Goal: Obtain resource: Download file/media

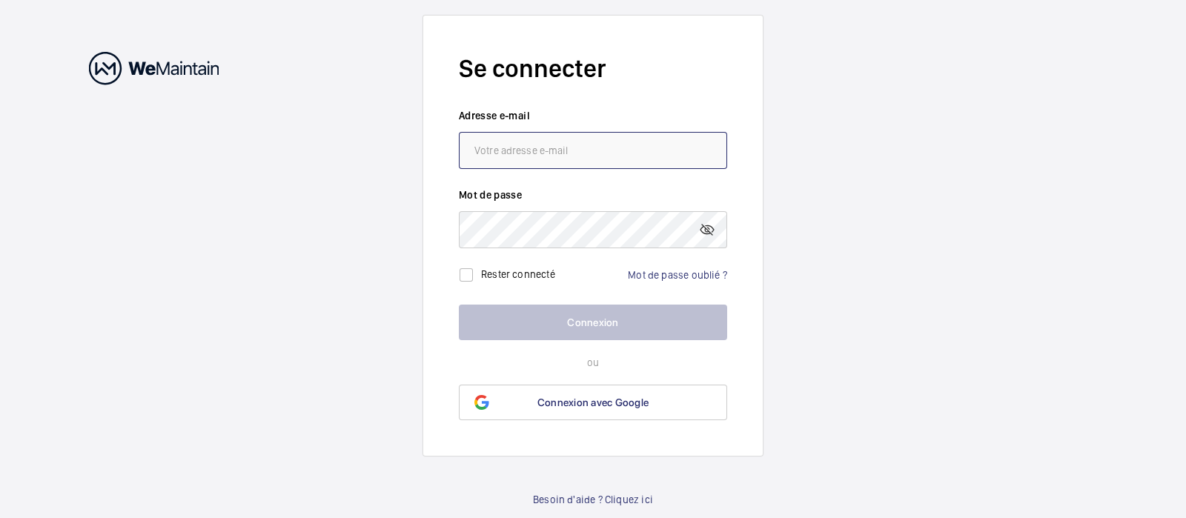
type input "[EMAIL_ADDRESS][DOMAIN_NAME]"
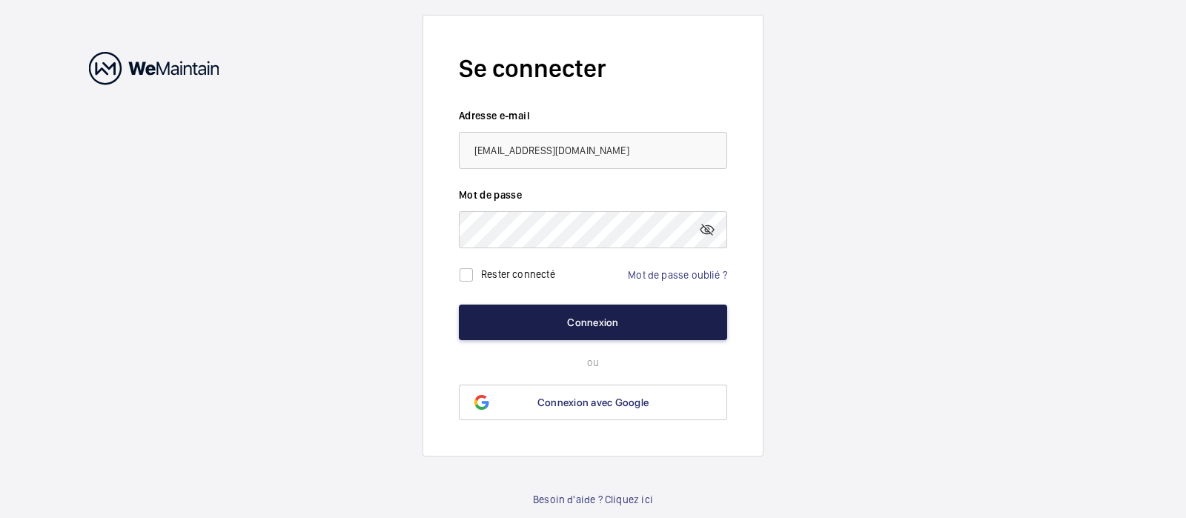
click at [606, 320] on button "Connexion" at bounding box center [593, 323] width 268 height 36
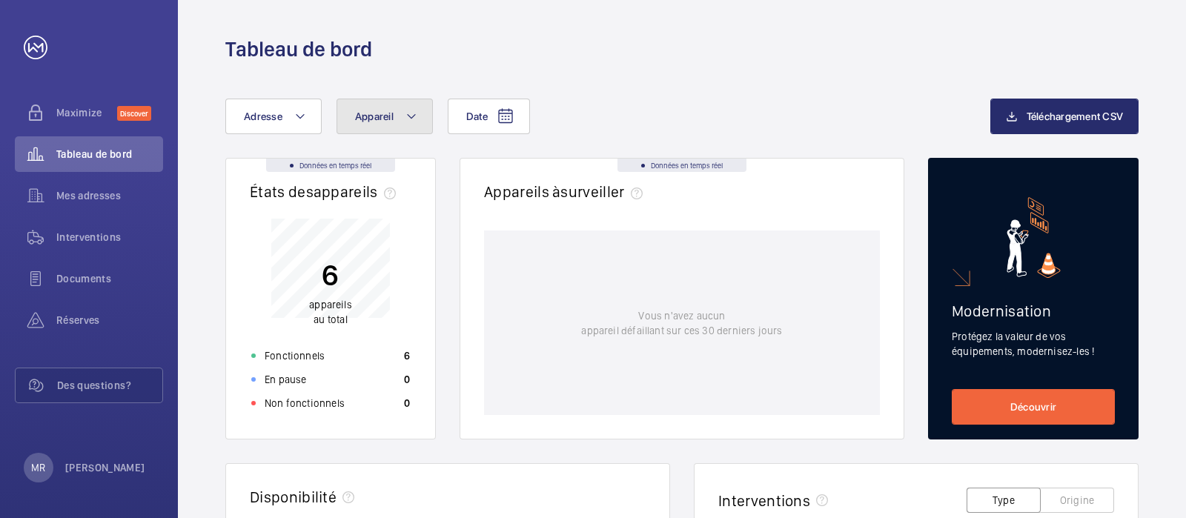
click at [393, 114] on button "Appareil" at bounding box center [385, 117] width 96 height 36
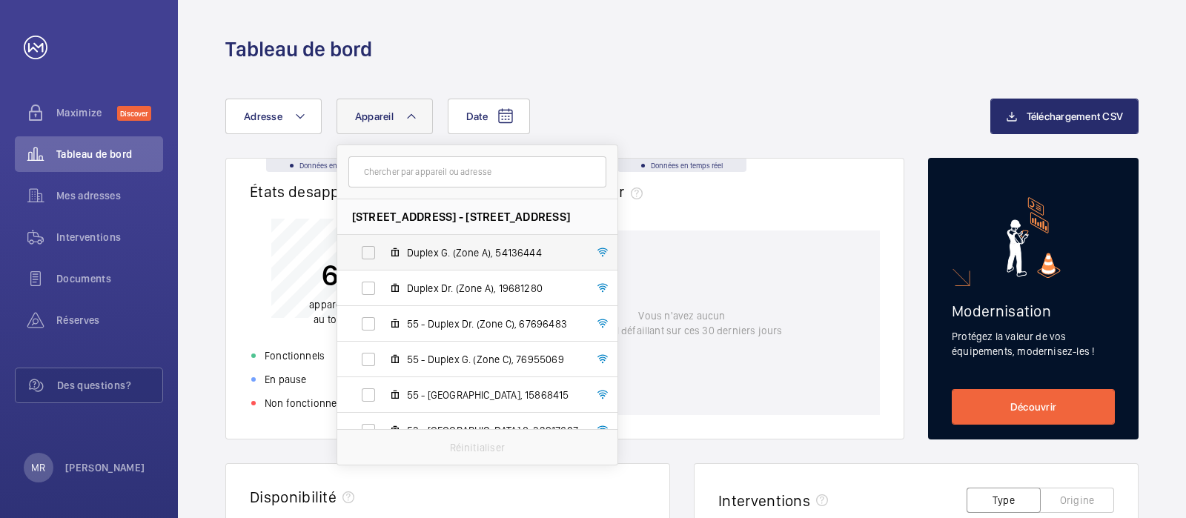
click at [438, 246] on span "Duplex G. (Zone A), 54136444" at bounding box center [493, 252] width 172 height 15
click at [383, 246] on input "Duplex G. (Zone A), 54136444" at bounding box center [369, 253] width 30 height 30
checkbox input "true"
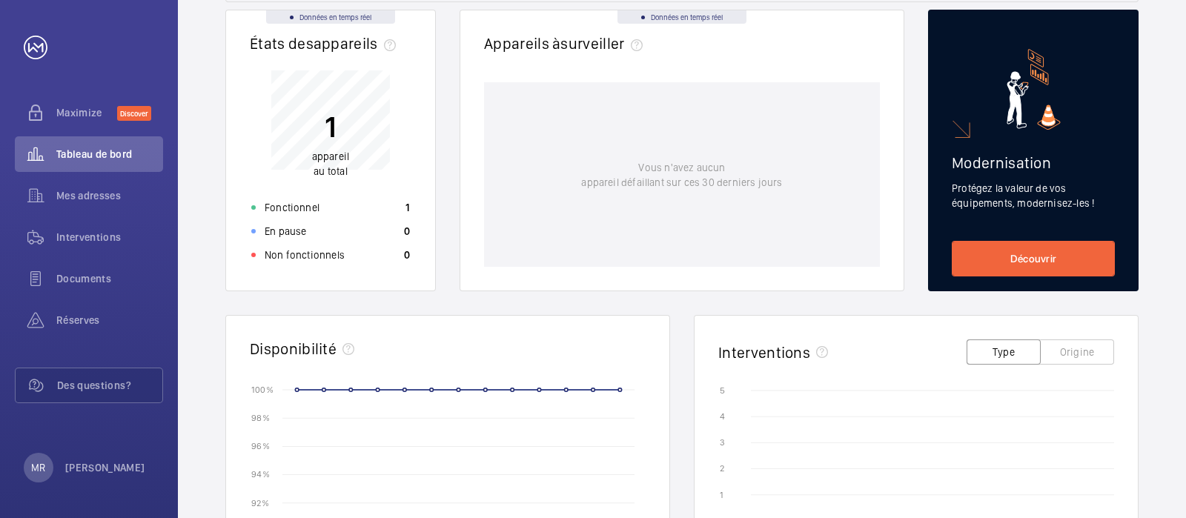
scroll to position [370, 0]
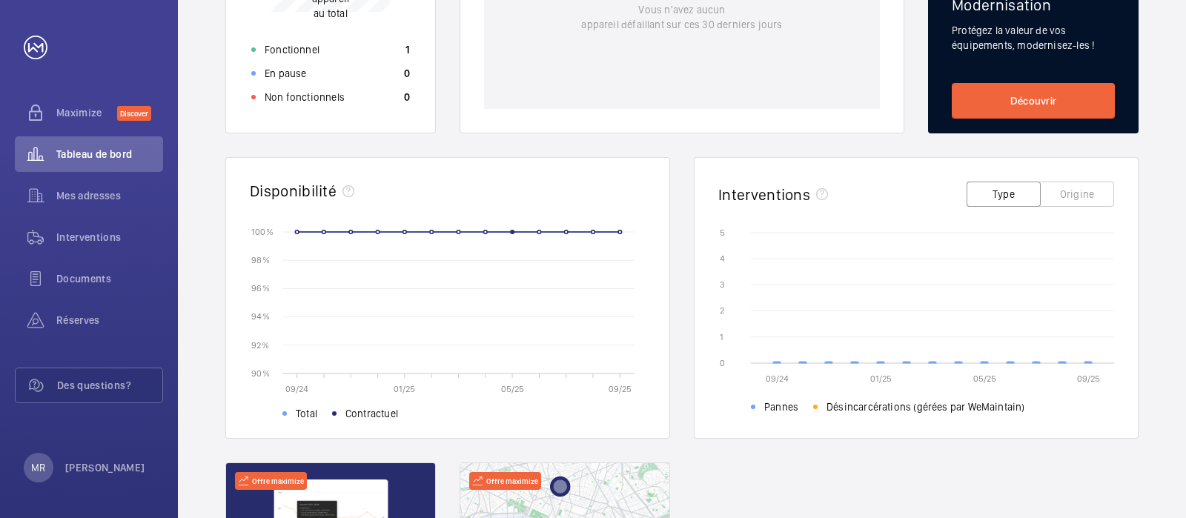
drag, startPoint x: 534, startPoint y: 176, endPoint x: 552, endPoint y: 191, distance: 23.7
click at [536, 179] on wm-front-card-header "Disponibilité" at bounding box center [447, 192] width 443 height 69
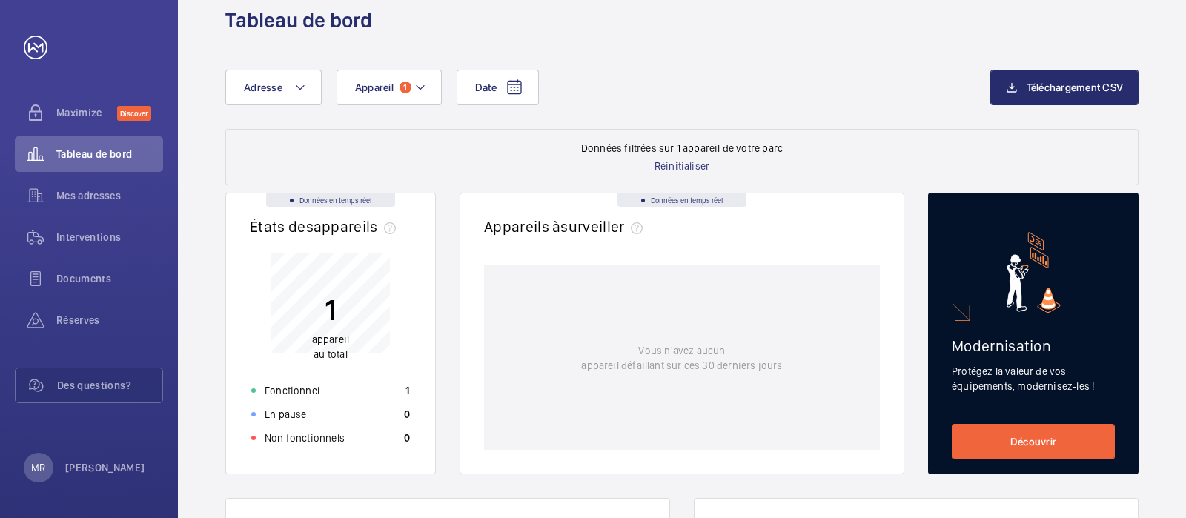
scroll to position [0, 0]
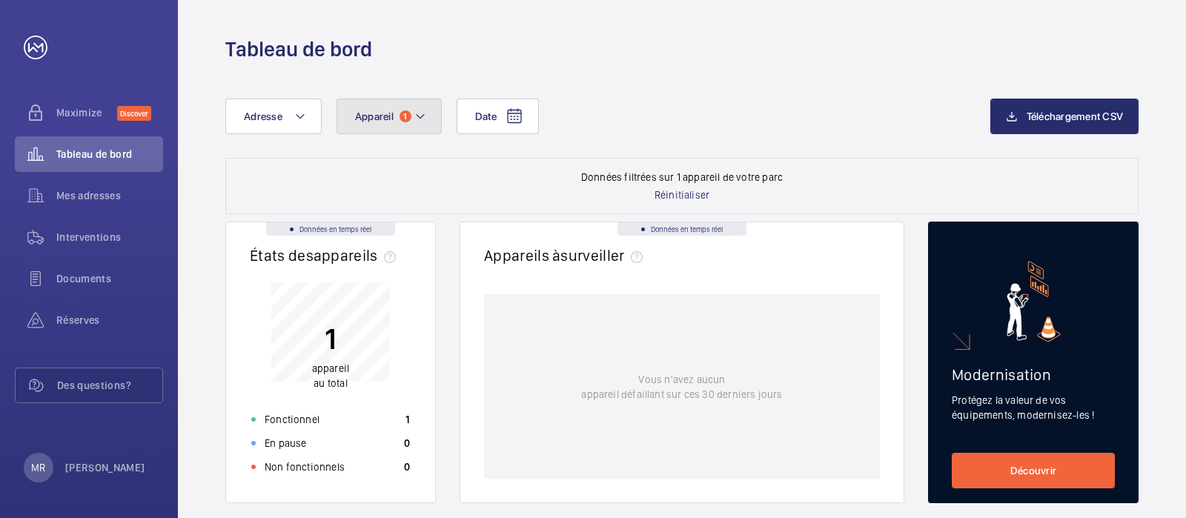
click at [404, 110] on button "Appareil 1" at bounding box center [389, 117] width 105 height 36
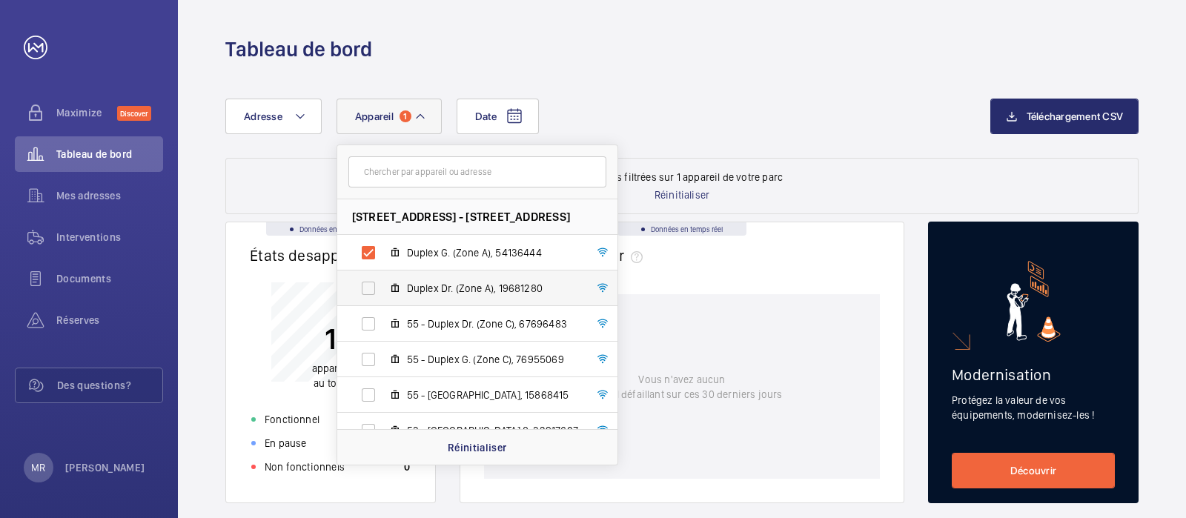
click at [434, 285] on span "Duplex Dr. (Zone A), 19681280" at bounding box center [493, 288] width 172 height 15
click at [374, 252] on label "Duplex G. (Zone A), 54136444" at bounding box center [465, 253] width 257 height 36
click at [374, 252] on input "Duplex G. (Zone A), 54136444" at bounding box center [369, 253] width 30 height 30
checkbox input "false"
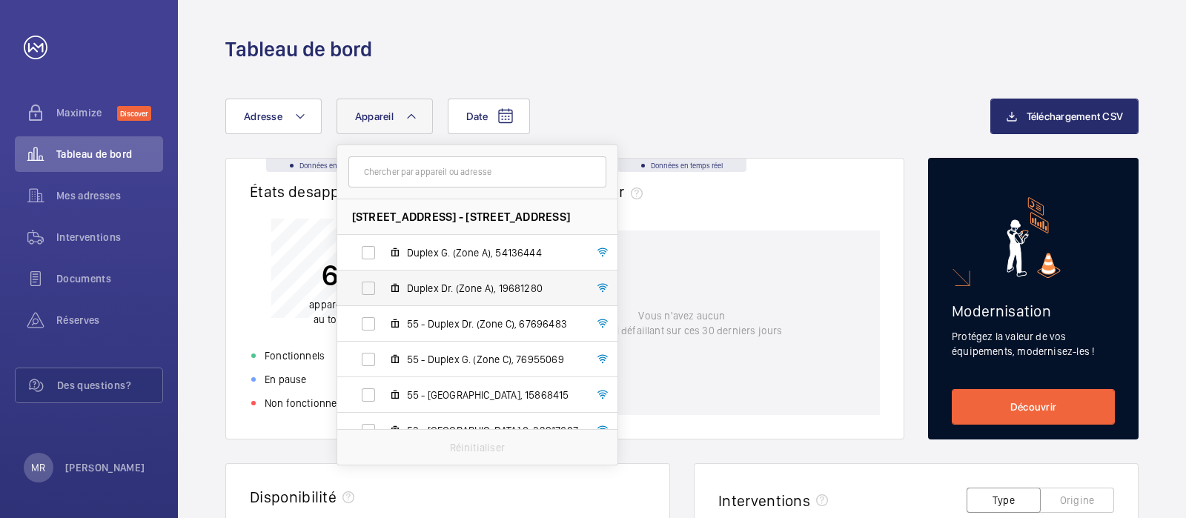
click at [370, 280] on label "Duplex Dr. (Zone A), 19681280" at bounding box center [465, 289] width 257 height 36
click at [370, 280] on input "Duplex Dr. (Zone A), 19681280" at bounding box center [369, 289] width 30 height 30
checkbox input "true"
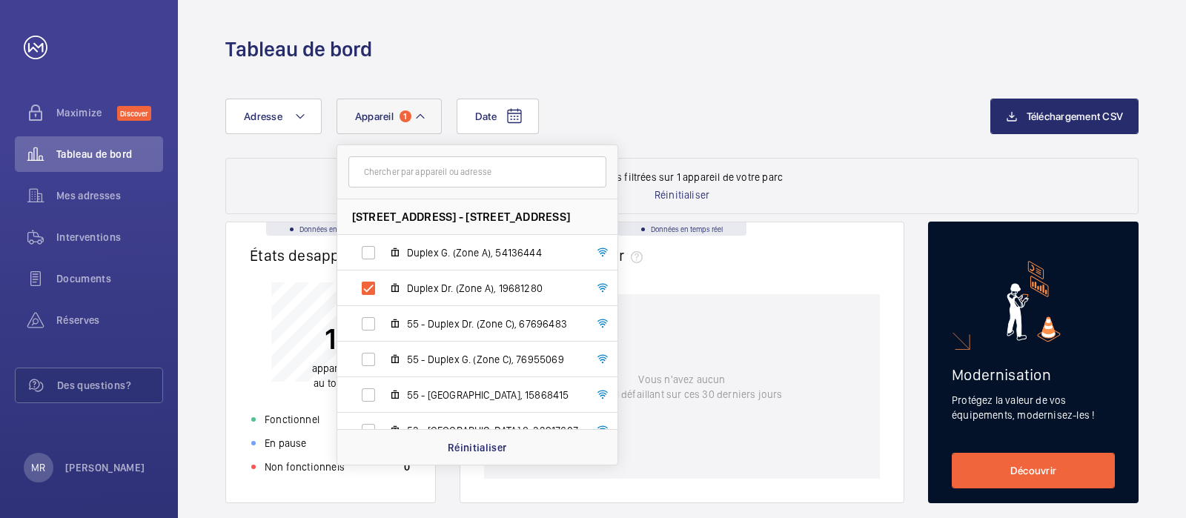
click at [773, 132] on div "Date Adresse Appareil [STREET_ADDRESS][GEOGRAPHIC_DATA][STREET_ADDRESS] G. (Zon…" at bounding box center [607, 117] width 765 height 36
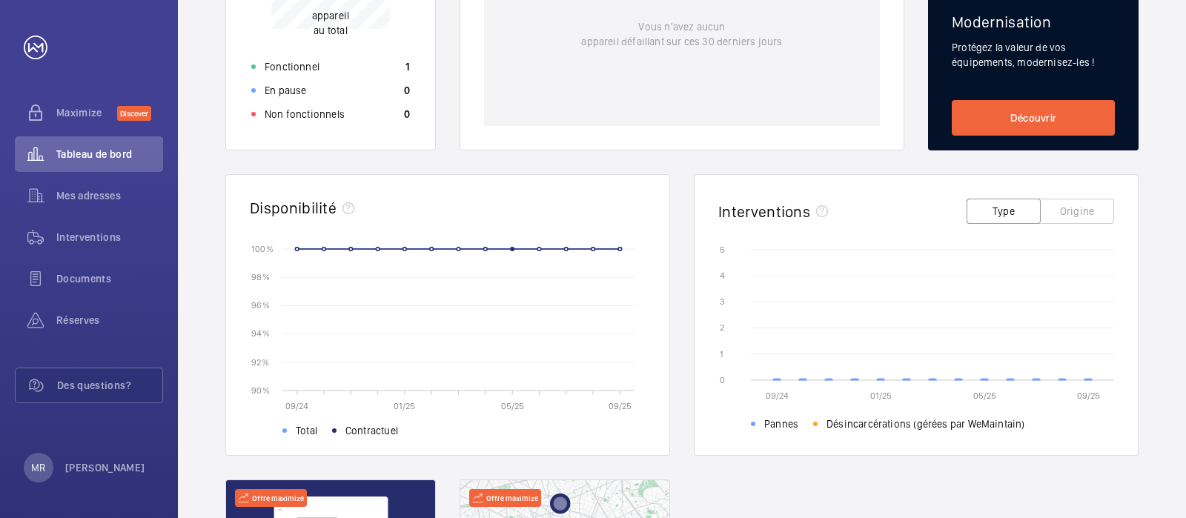
scroll to position [463, 0]
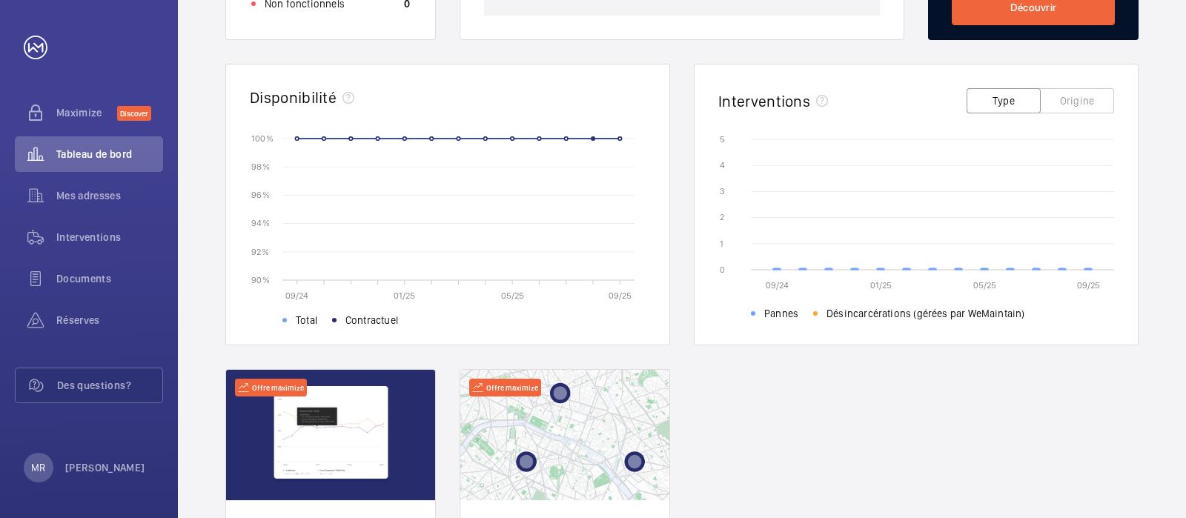
click at [713, 424] on div "Données en temps réel États des appareils﻿ 1 appareil au total Fonctionnel 1 En…" at bounding box center [682, 204] width 914 height 893
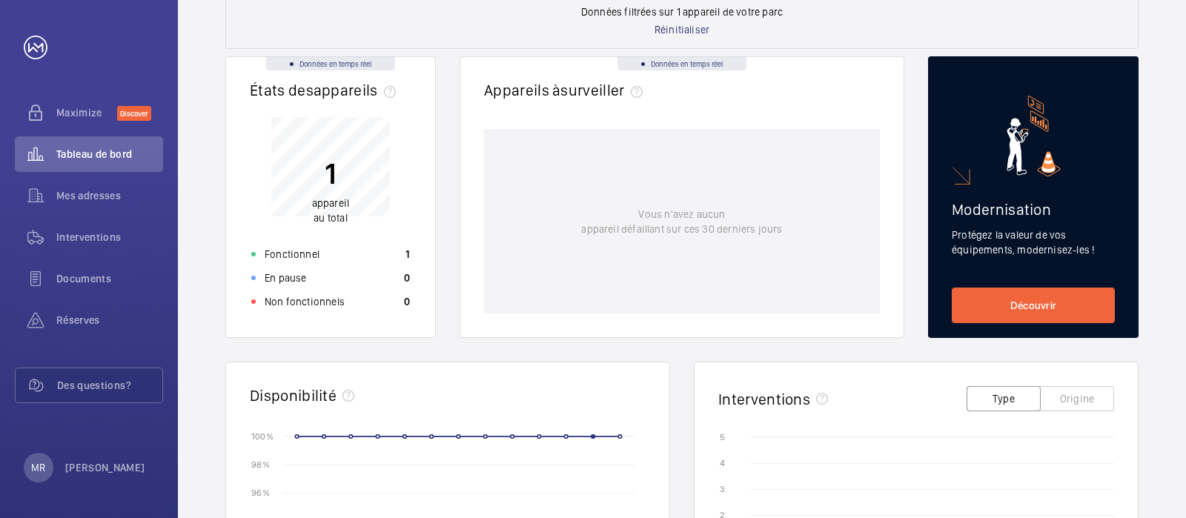
scroll to position [0, 0]
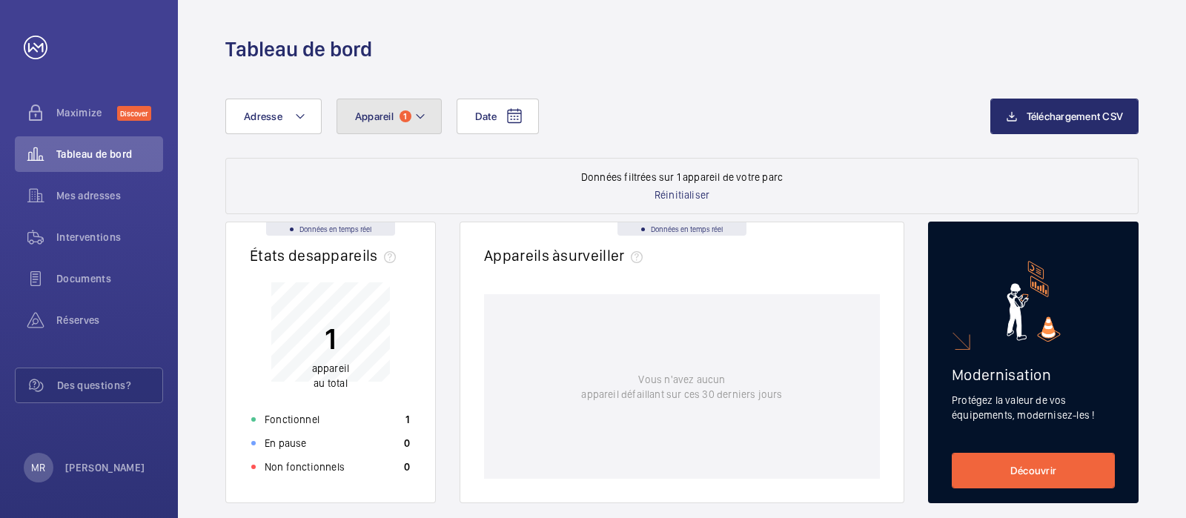
click at [417, 113] on mat-icon at bounding box center [421, 117] width 12 height 18
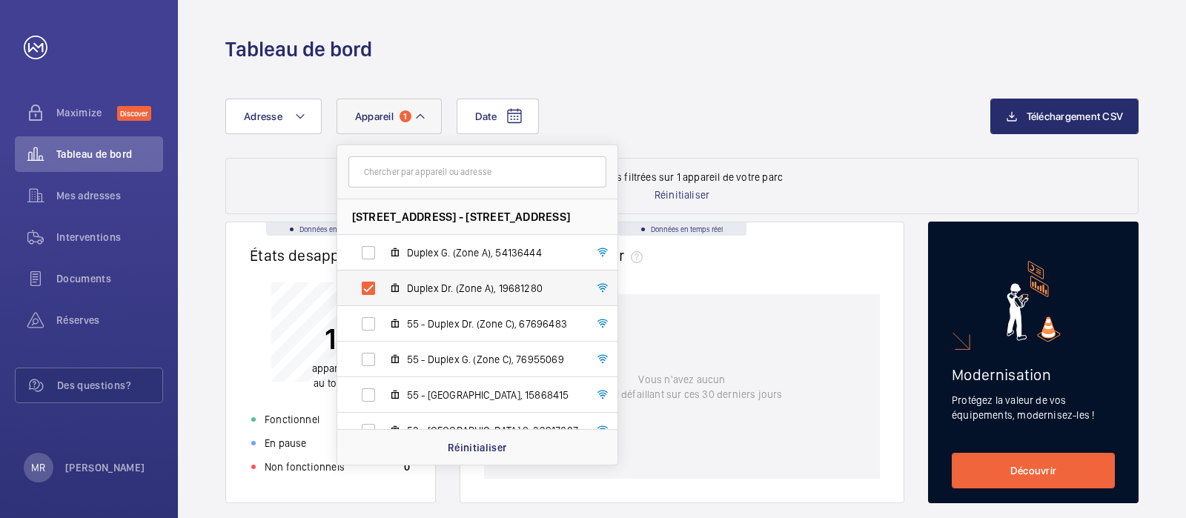
click at [369, 286] on label "Duplex Dr. (Zone A), 19681280" at bounding box center [465, 289] width 257 height 36
click at [369, 286] on input "Duplex Dr. (Zone A), 19681280" at bounding box center [369, 289] width 30 height 30
checkbox input "false"
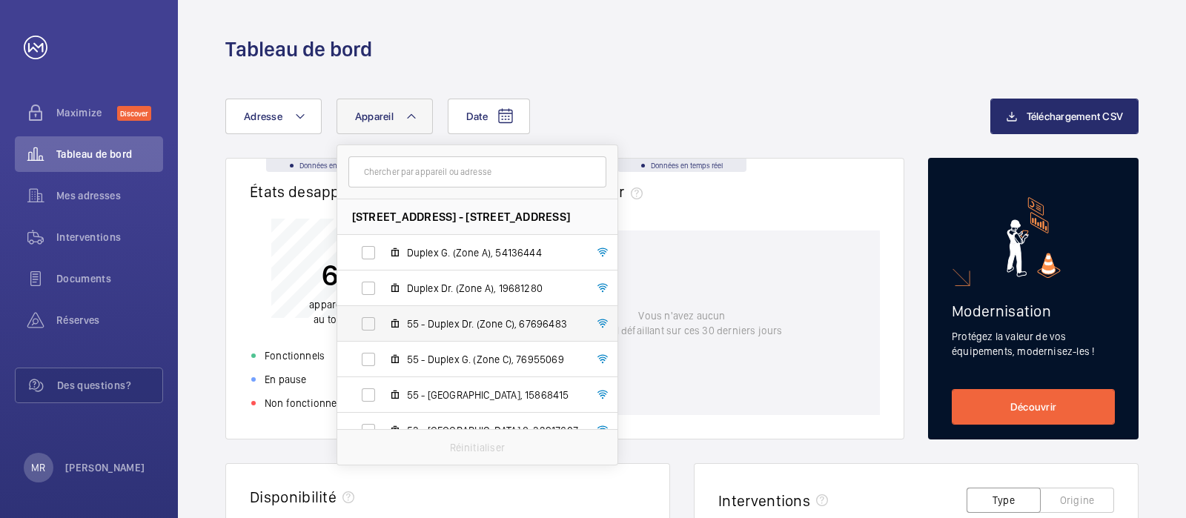
drag, startPoint x: 367, startPoint y: 323, endPoint x: 389, endPoint y: 335, distance: 25.6
click at [367, 320] on label "55 - Duplex Dr. (Zone C), 67696483" at bounding box center [465, 324] width 257 height 36
click at [367, 320] on input "55 - Duplex Dr. (Zone C), 67696483" at bounding box center [369, 324] width 30 height 30
checkbox input "true"
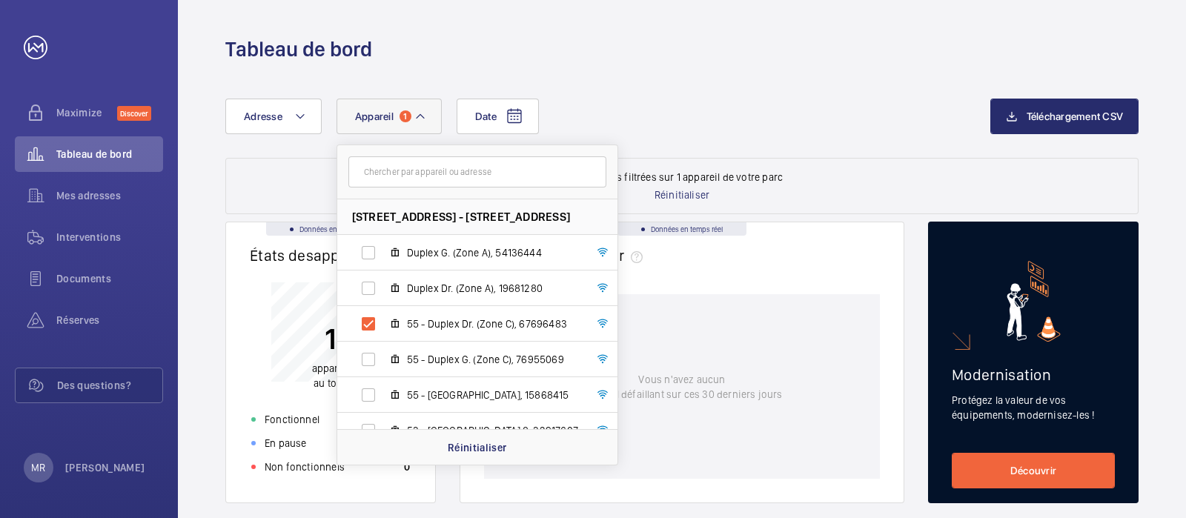
click at [845, 137] on div "Date Adresse Appareil [STREET_ADDRESS][GEOGRAPHIC_DATA][STREET_ADDRESS] G. (Zon…" at bounding box center [682, 128] width 914 height 59
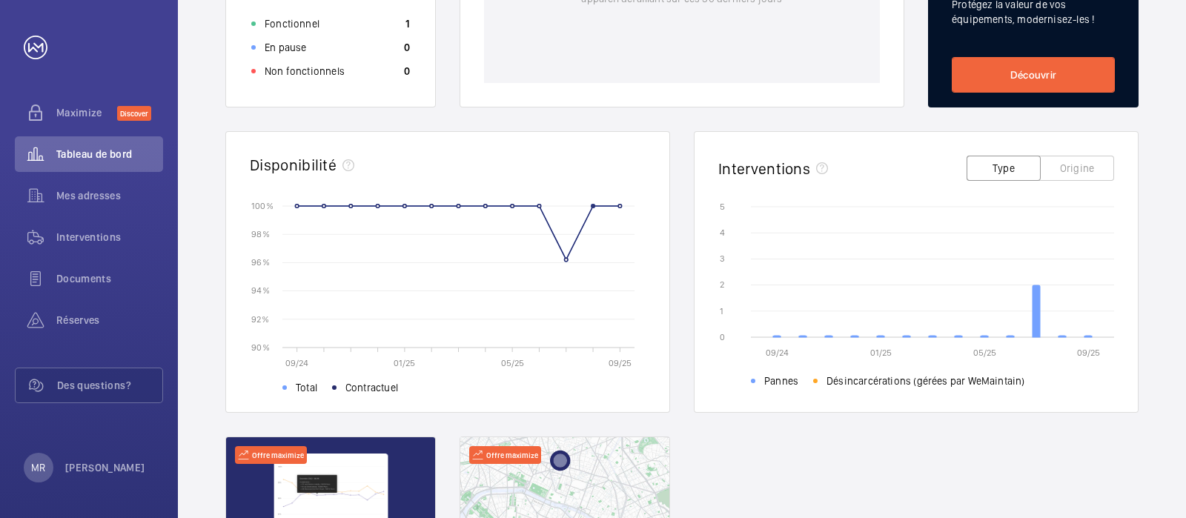
scroll to position [463, 0]
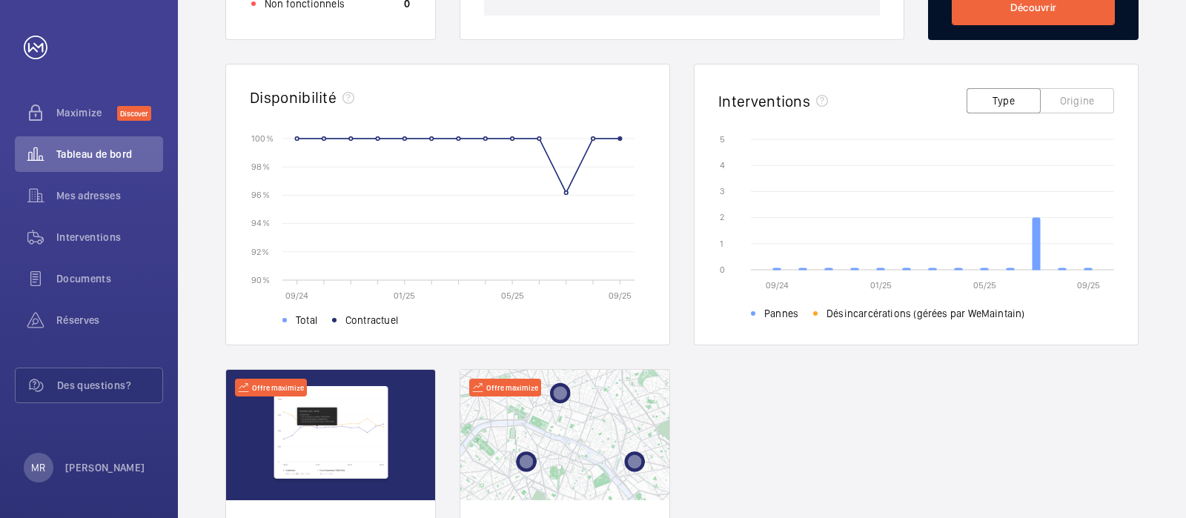
click at [687, 269] on div "Données en temps réel États des appareils﻿ 1 appareil au total Fonctionnel 1 En…" at bounding box center [682, 204] width 914 height 893
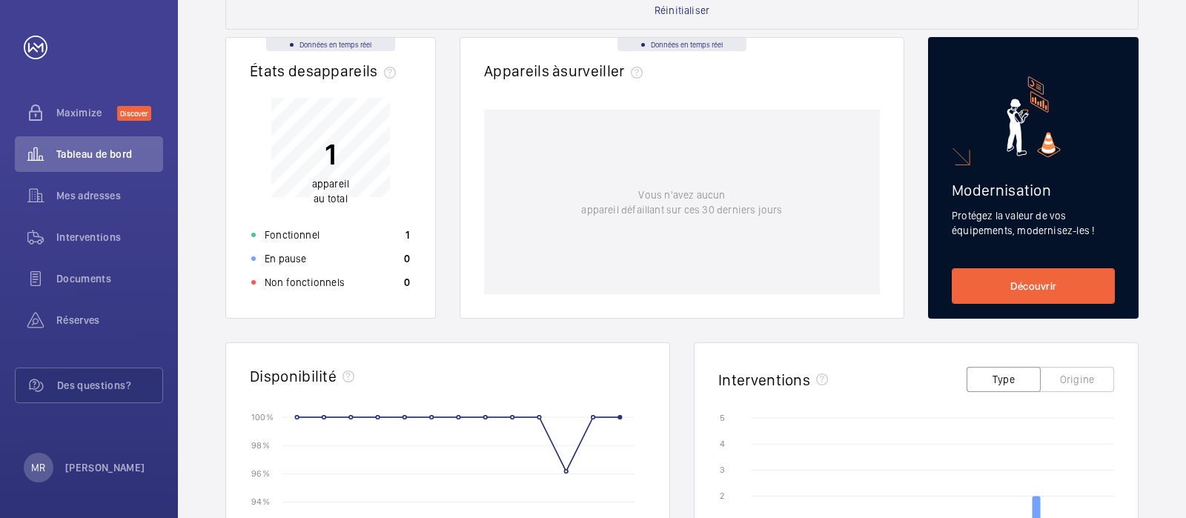
scroll to position [0, 0]
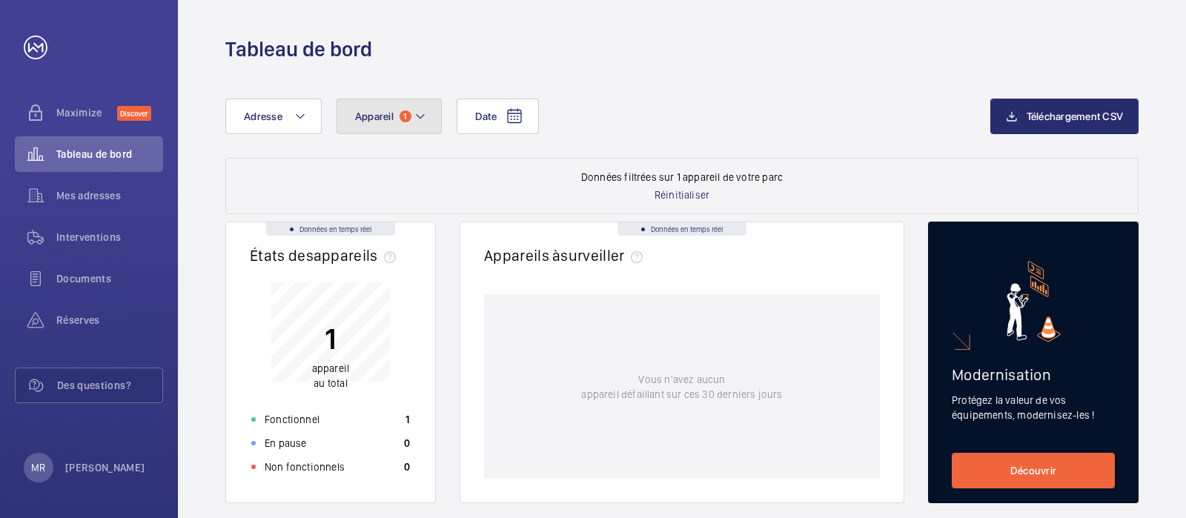
drag, startPoint x: 423, startPoint y: 106, endPoint x: 431, endPoint y: 132, distance: 27.2
click at [422, 106] on button "Appareil 1" at bounding box center [389, 117] width 105 height 36
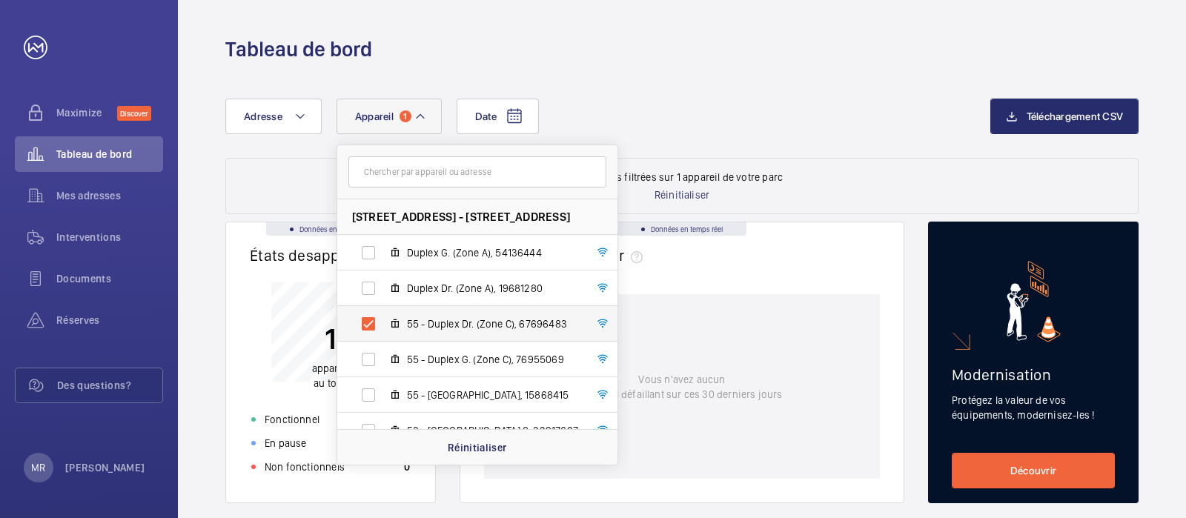
click at [367, 325] on label "55 - Duplex Dr. (Zone C), 67696483" at bounding box center [465, 324] width 257 height 36
click at [367, 325] on input "55 - Duplex Dr. (Zone C), 67696483" at bounding box center [369, 324] width 30 height 30
checkbox input "false"
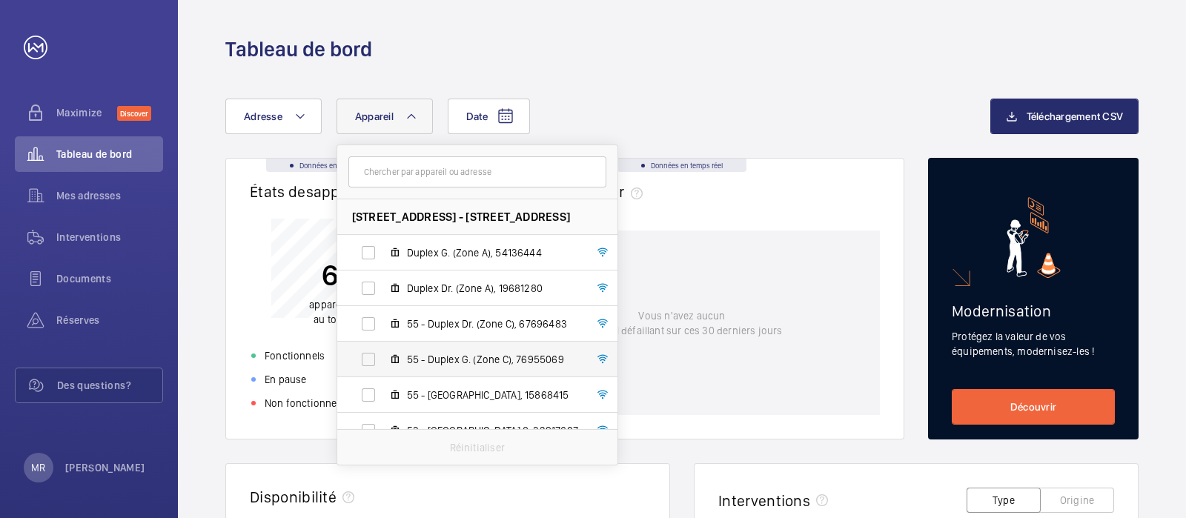
click at [372, 357] on label "55 - Duplex G. (Zone C), 76955069" at bounding box center [465, 360] width 257 height 36
click at [372, 357] on input "55 - Duplex G. (Zone C), 76955069" at bounding box center [369, 360] width 30 height 30
checkbox input "true"
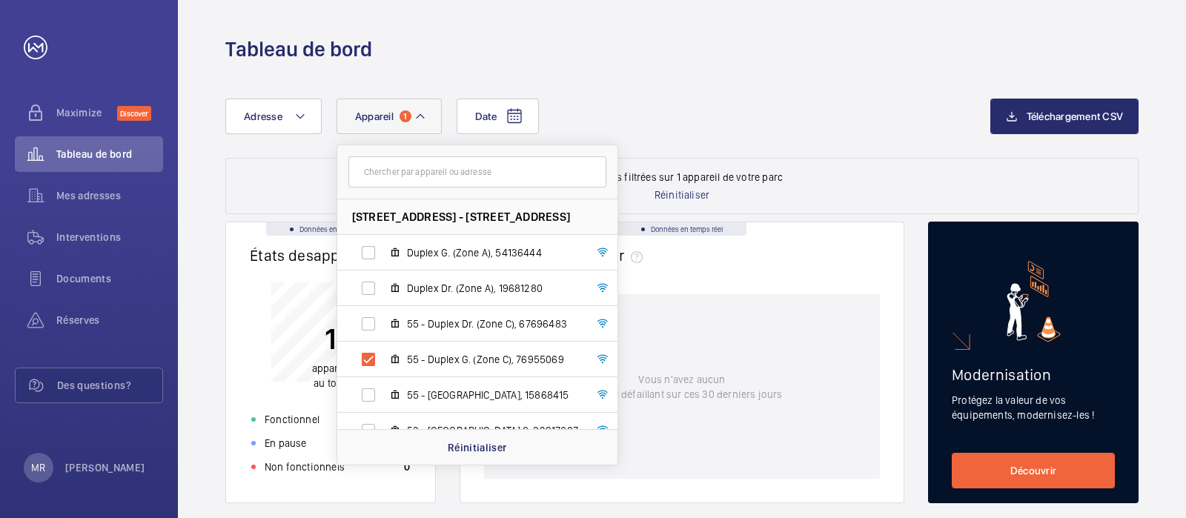
click at [905, 163] on wm-front-dashboard-filters-results "Données filtrées sur 1 appareil de votre parc Réinitialiser" at bounding box center [682, 186] width 914 height 56
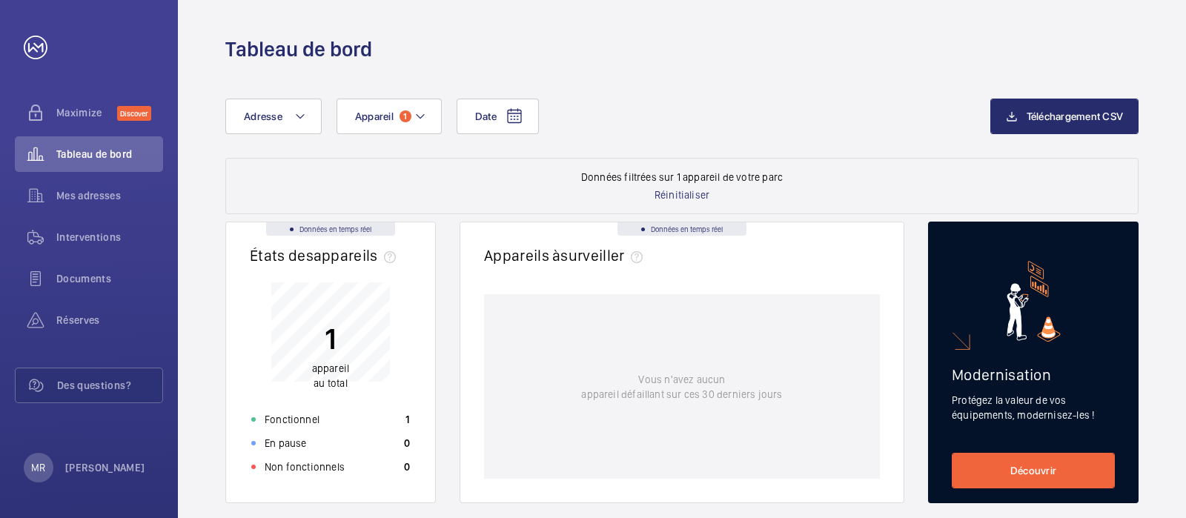
scroll to position [463, 0]
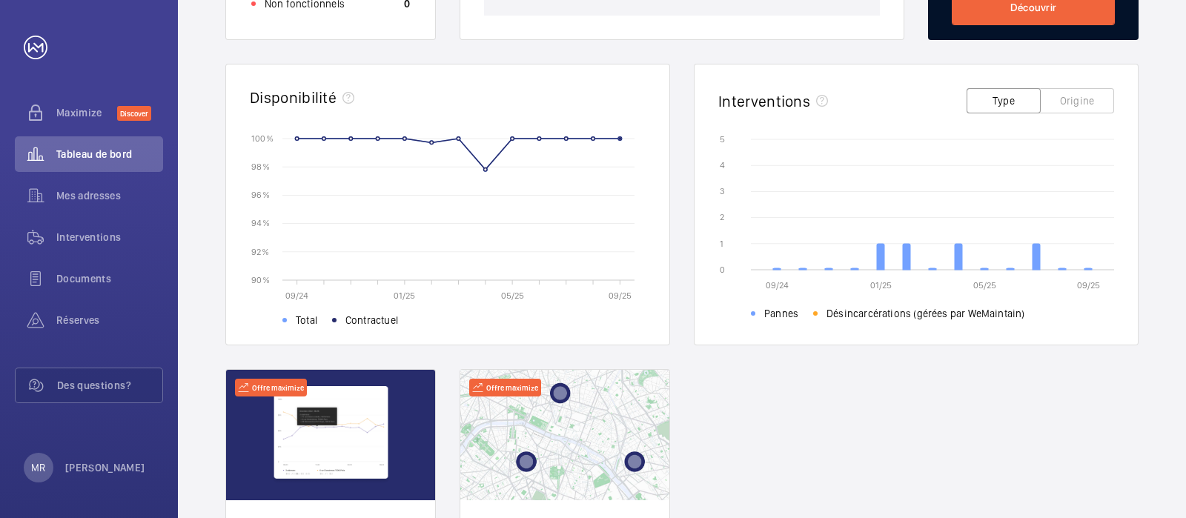
drag, startPoint x: 715, startPoint y: 391, endPoint x: 702, endPoint y: 395, distance: 13.4
click at [713, 392] on div "Données en temps réel États des appareils﻿ 1 appareil au total Fonctionnel 1 En…" at bounding box center [682, 204] width 914 height 893
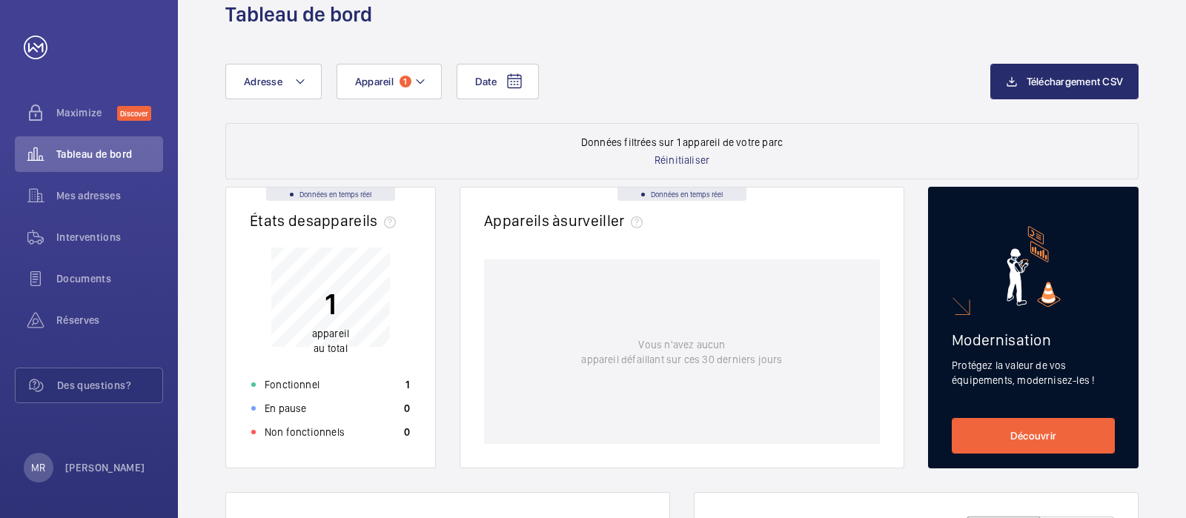
scroll to position [0, 0]
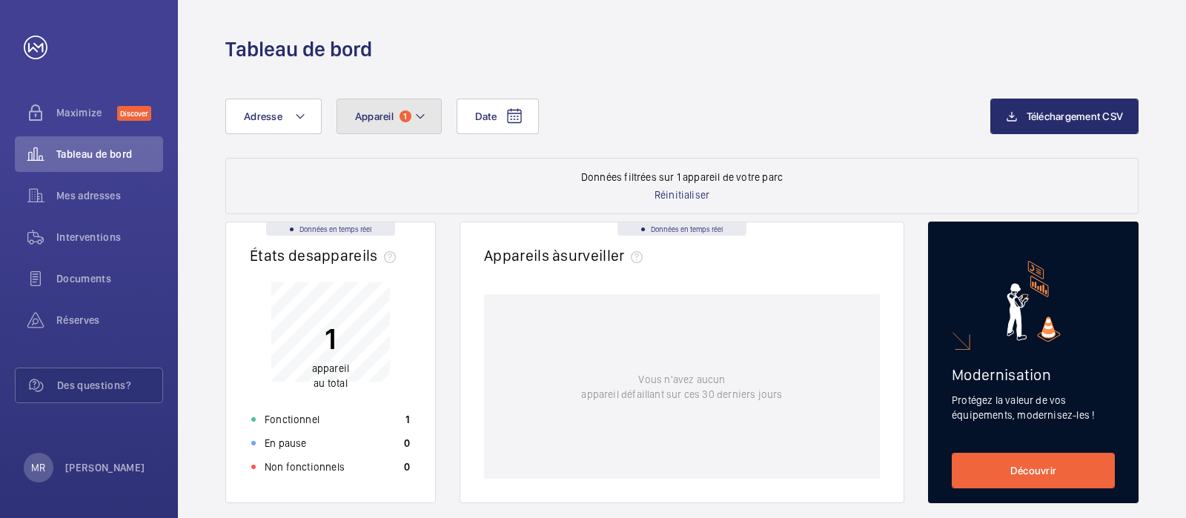
click at [415, 116] on mat-icon at bounding box center [421, 117] width 12 height 18
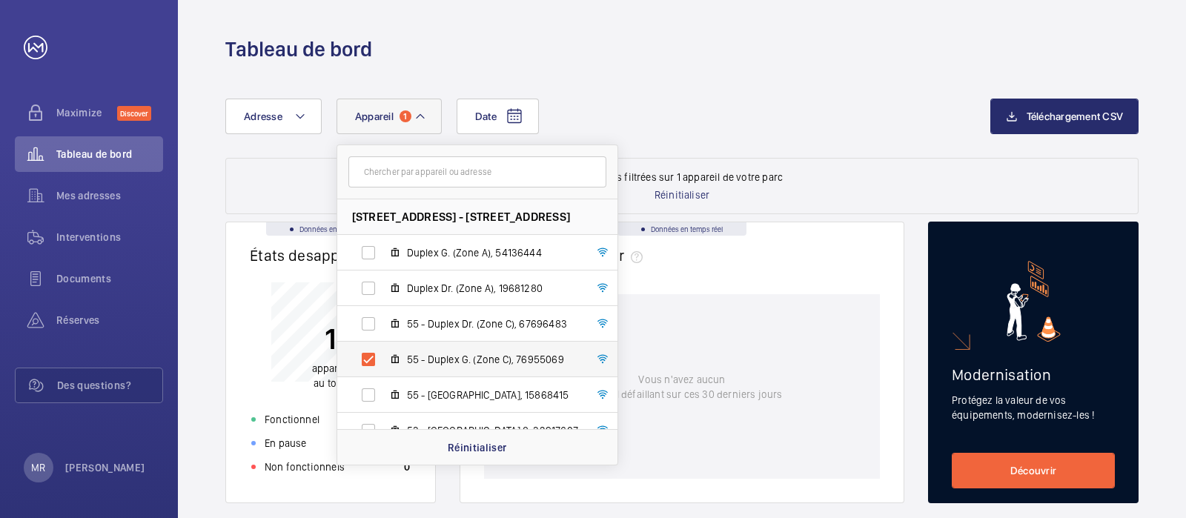
click at [368, 360] on label "55 - Duplex G. (Zone C), 76955069" at bounding box center [465, 360] width 257 height 36
click at [368, 360] on input "55 - Duplex G. (Zone C), 76955069" at bounding box center [369, 360] width 30 height 30
checkbox input "false"
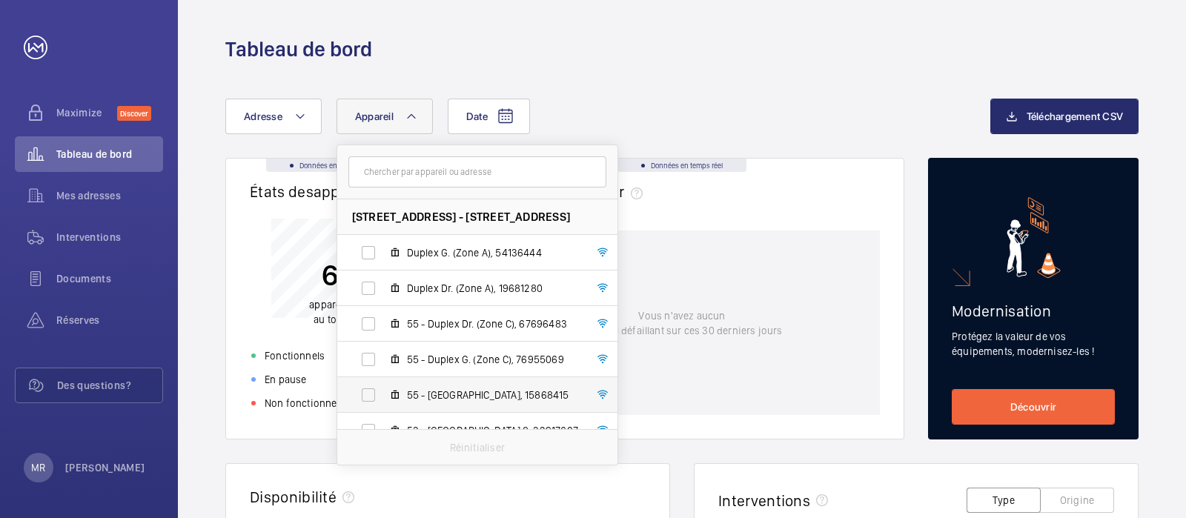
click at [369, 392] on label "55 - [GEOGRAPHIC_DATA], 15868415" at bounding box center [465, 395] width 257 height 36
click at [369, 392] on input "55 - [GEOGRAPHIC_DATA], 15868415" at bounding box center [369, 395] width 30 height 30
checkbox input "true"
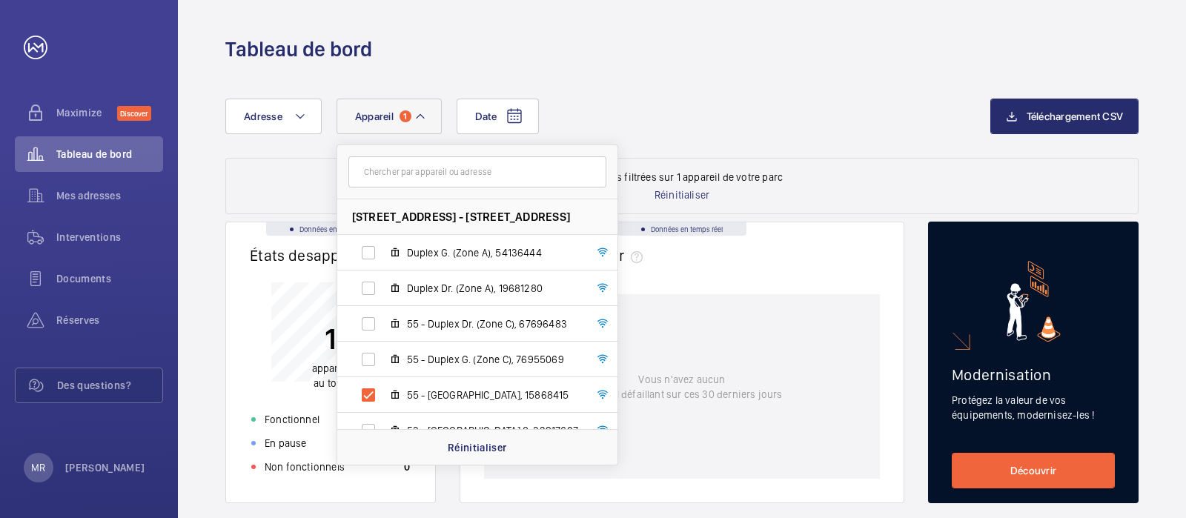
click at [808, 142] on div "Date Adresse Appareil [STREET_ADDRESS][GEOGRAPHIC_DATA][STREET_ADDRESS] G. (Zon…" at bounding box center [682, 128] width 914 height 59
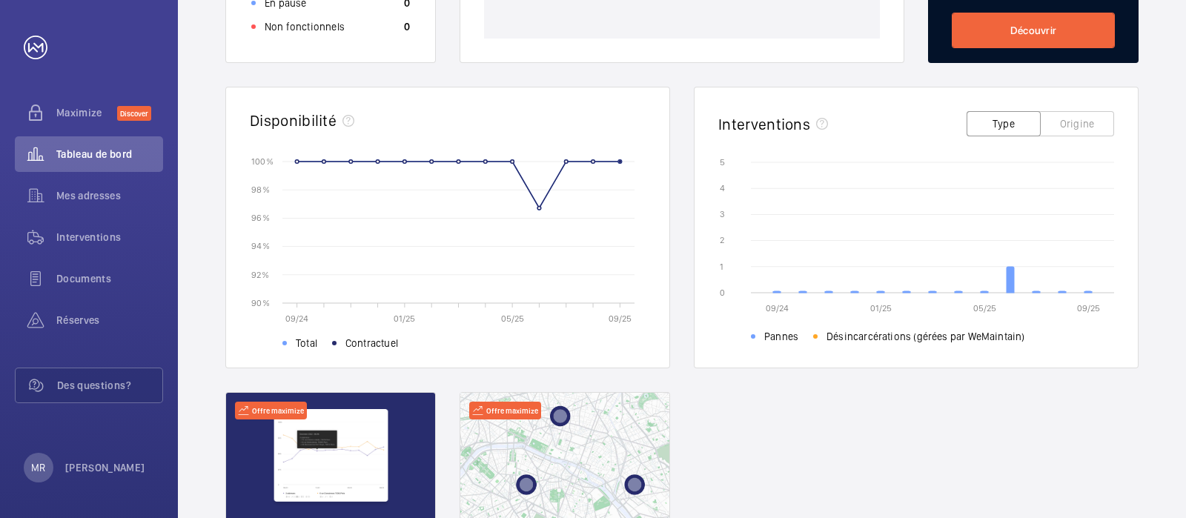
scroll to position [463, 0]
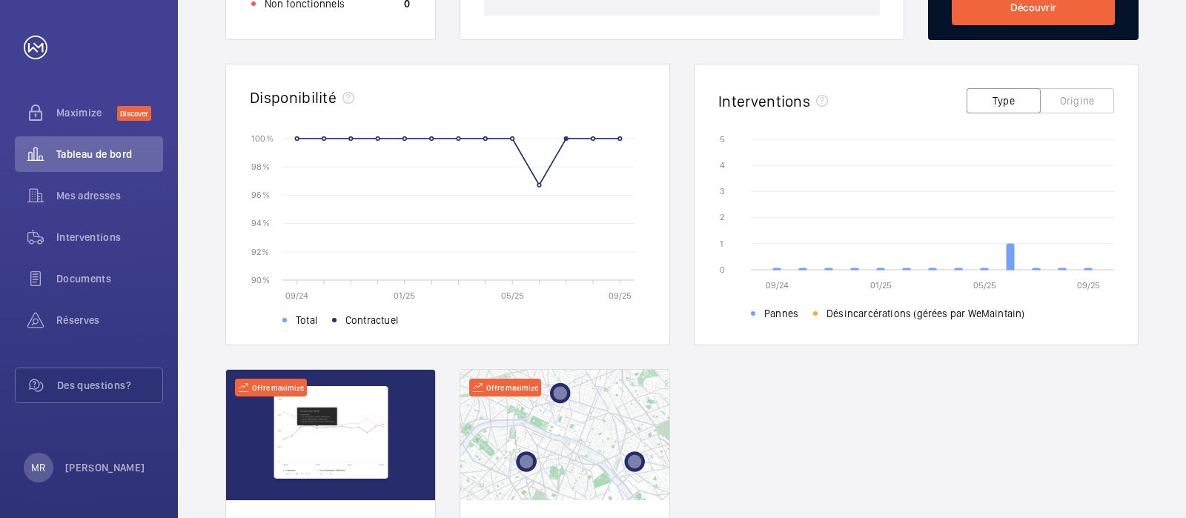
click at [627, 57] on div "Données en temps réel États des appareils﻿ 1 appareil au total Fonctionnel 1 En…" at bounding box center [682, 204] width 914 height 893
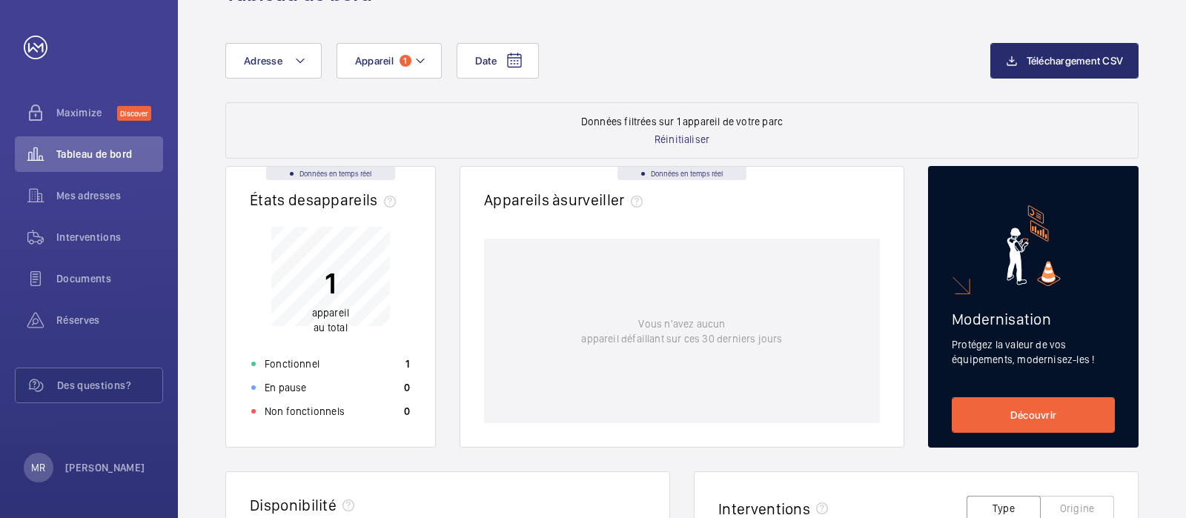
scroll to position [0, 0]
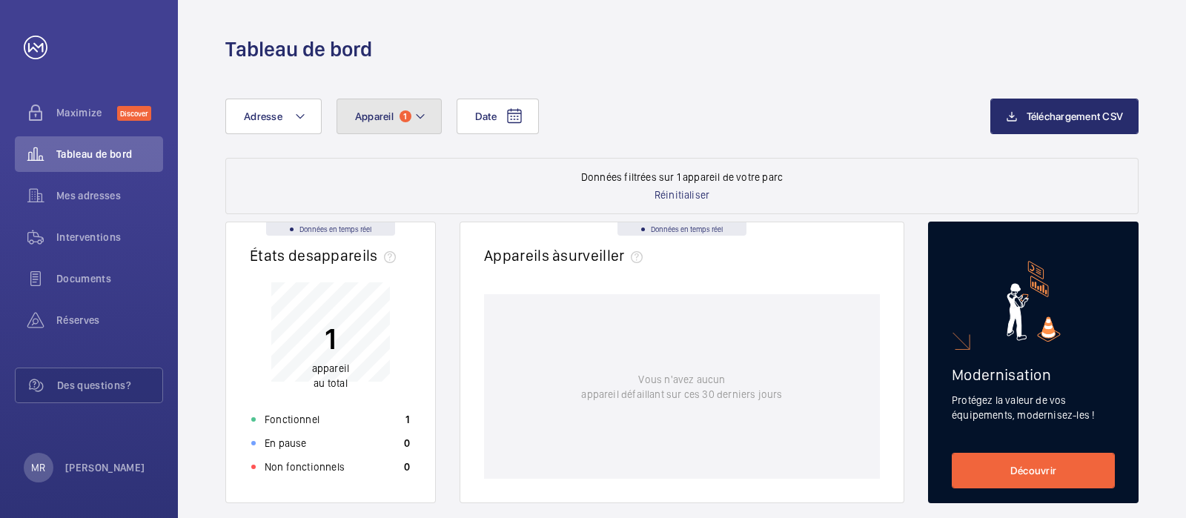
click at [426, 109] on button "Appareil 1" at bounding box center [389, 117] width 105 height 36
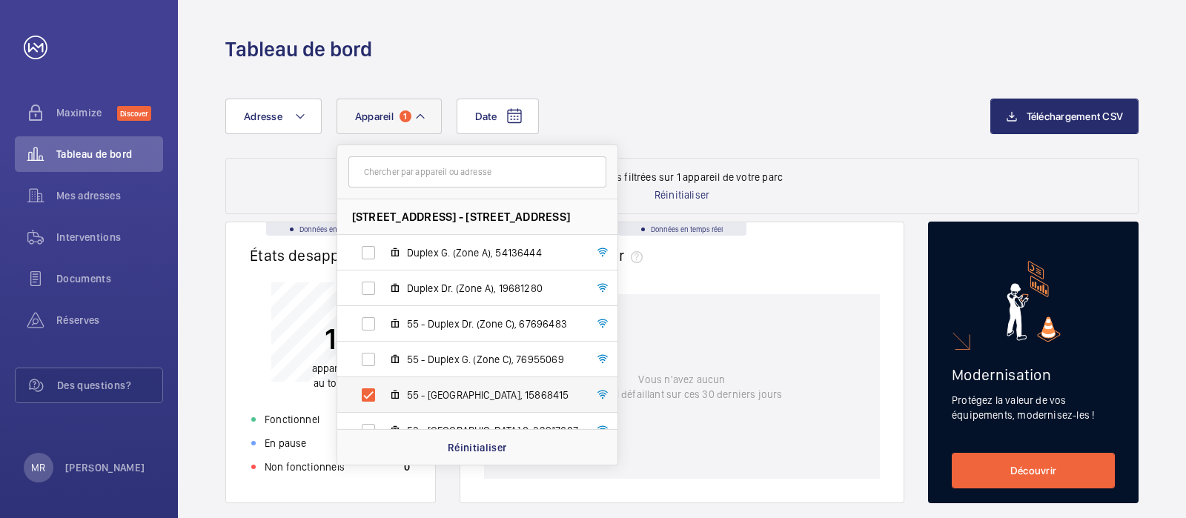
click at [364, 392] on label "55 - [GEOGRAPHIC_DATA], 15868415" at bounding box center [465, 395] width 257 height 36
click at [364, 392] on input "55 - [GEOGRAPHIC_DATA], 15868415" at bounding box center [369, 395] width 30 height 30
checkbox input "false"
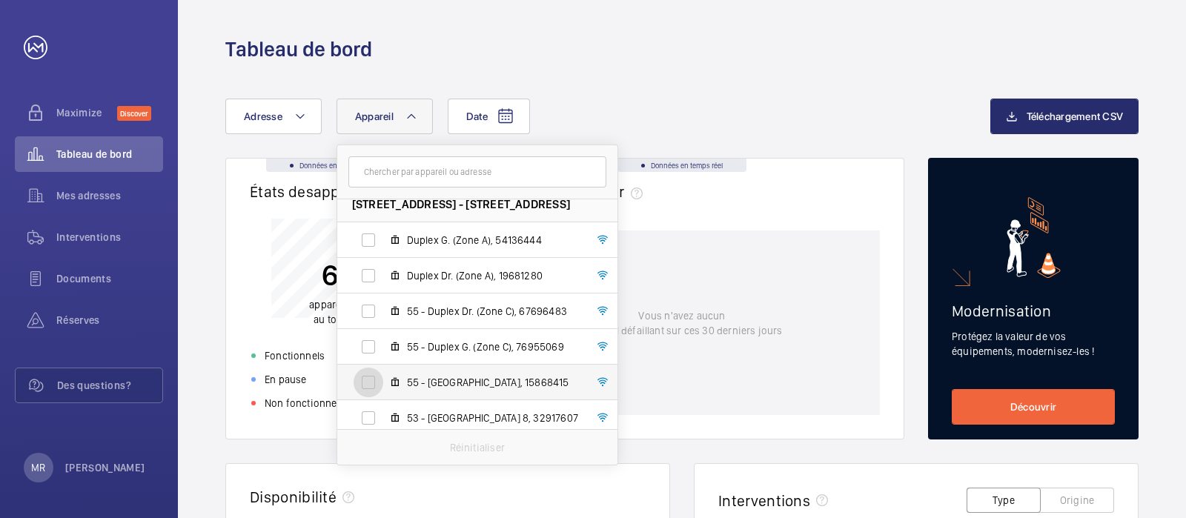
scroll to position [19, 0]
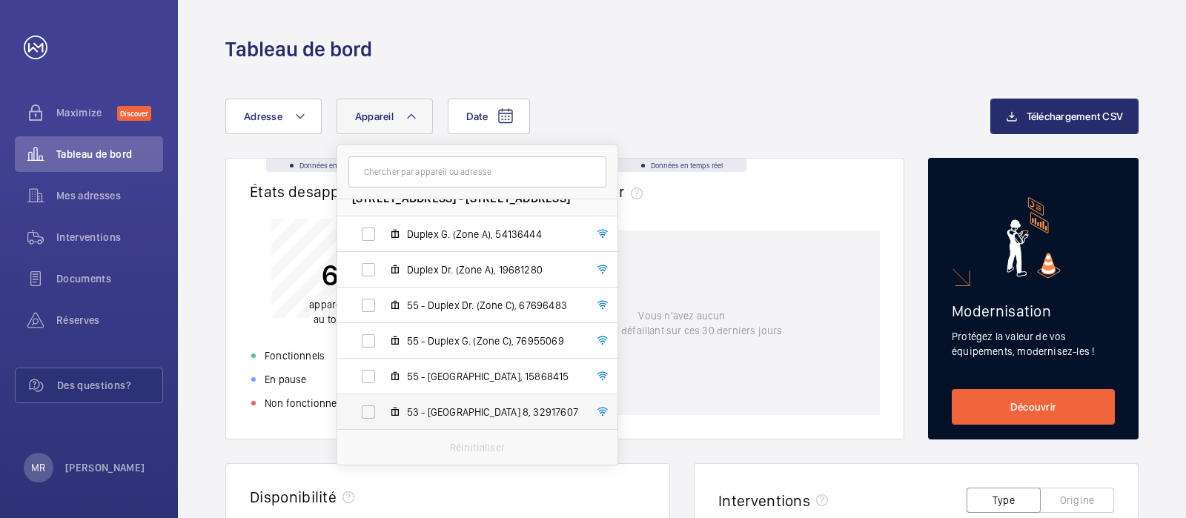
click at [367, 410] on label "53 - [GEOGRAPHIC_DATA] 8, 32917607" at bounding box center [465, 413] width 257 height 36
click at [367, 410] on input "53 - [GEOGRAPHIC_DATA] 8, 32917607" at bounding box center [369, 412] width 30 height 30
checkbox input "true"
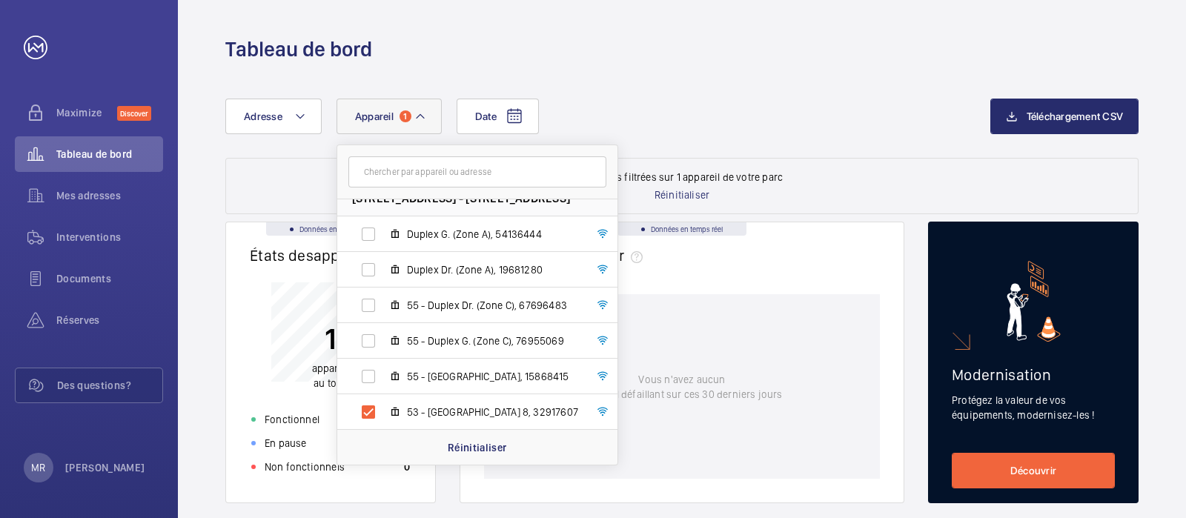
click at [896, 176] on wm-front-dashboard-filters-results "Données filtrées sur 1 appareil de votre parc Réinitialiser" at bounding box center [682, 186] width 914 height 56
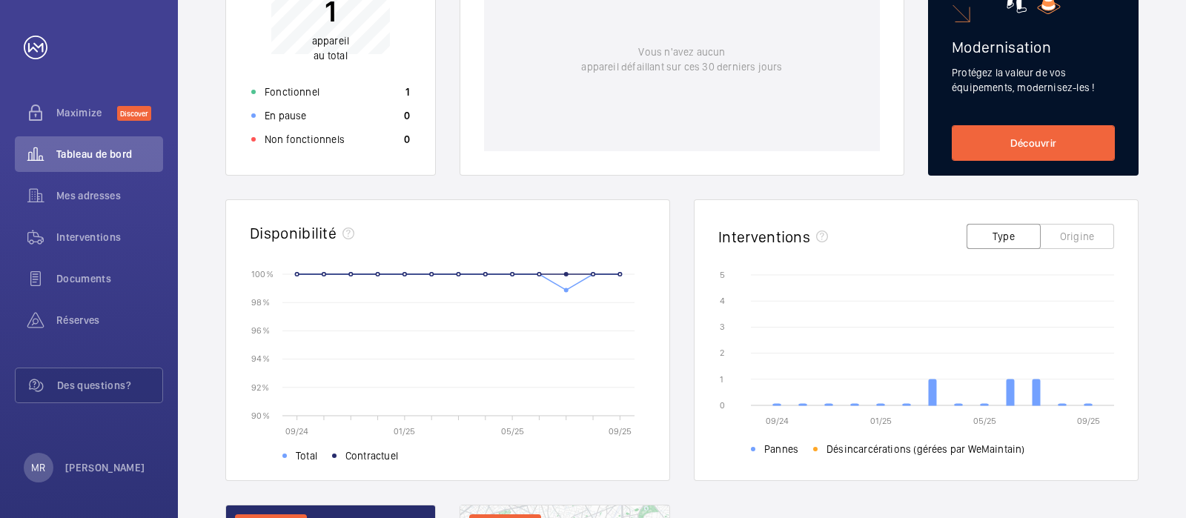
scroll to position [463, 0]
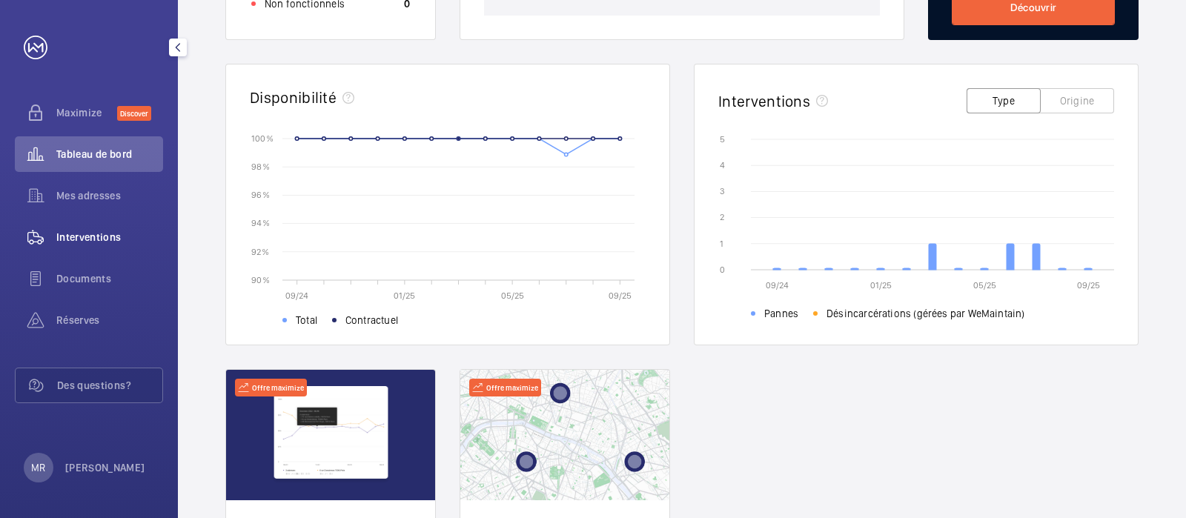
click at [92, 239] on span "Interventions" at bounding box center [109, 237] width 107 height 15
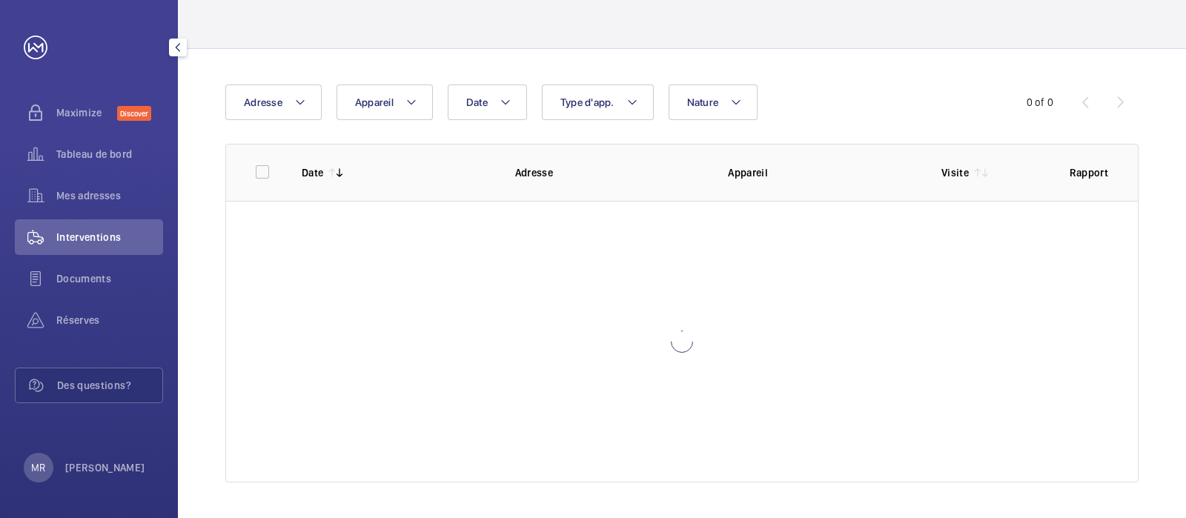
scroll to position [85, 0]
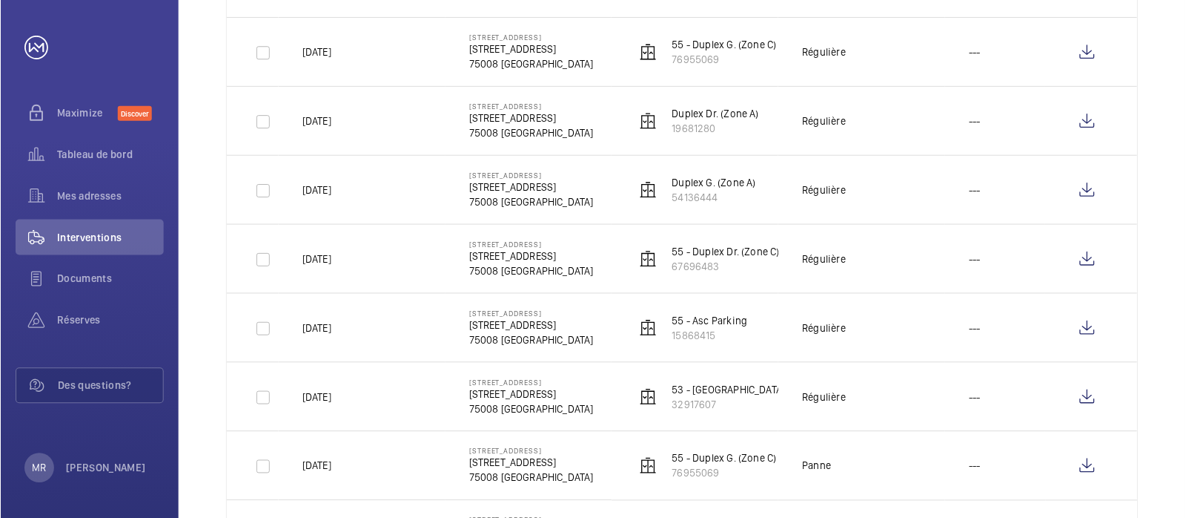
scroll to position [363, 0]
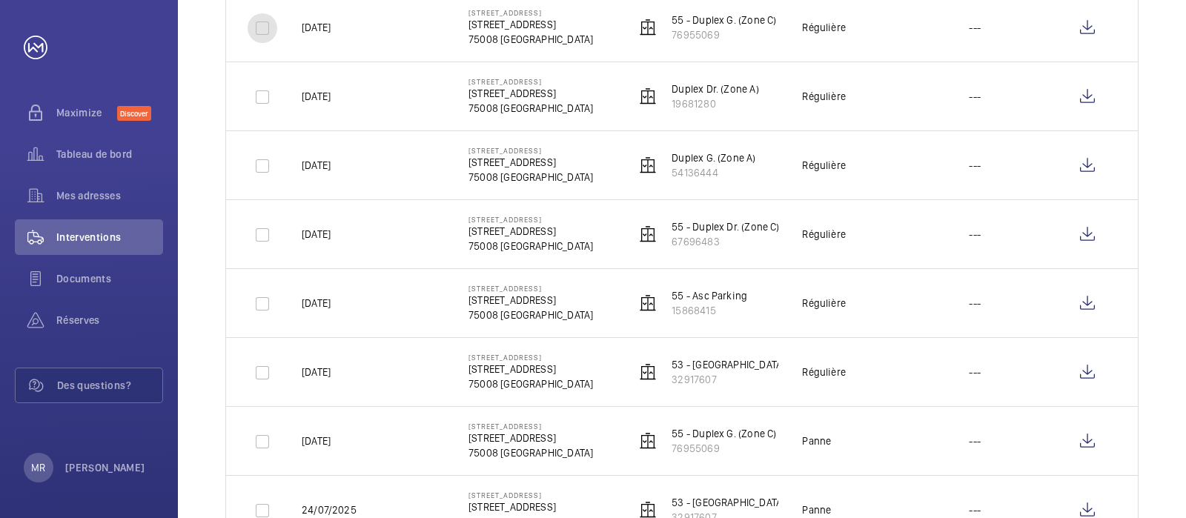
click at [263, 26] on input "checkbox" at bounding box center [263, 28] width 30 height 30
checkbox input "true"
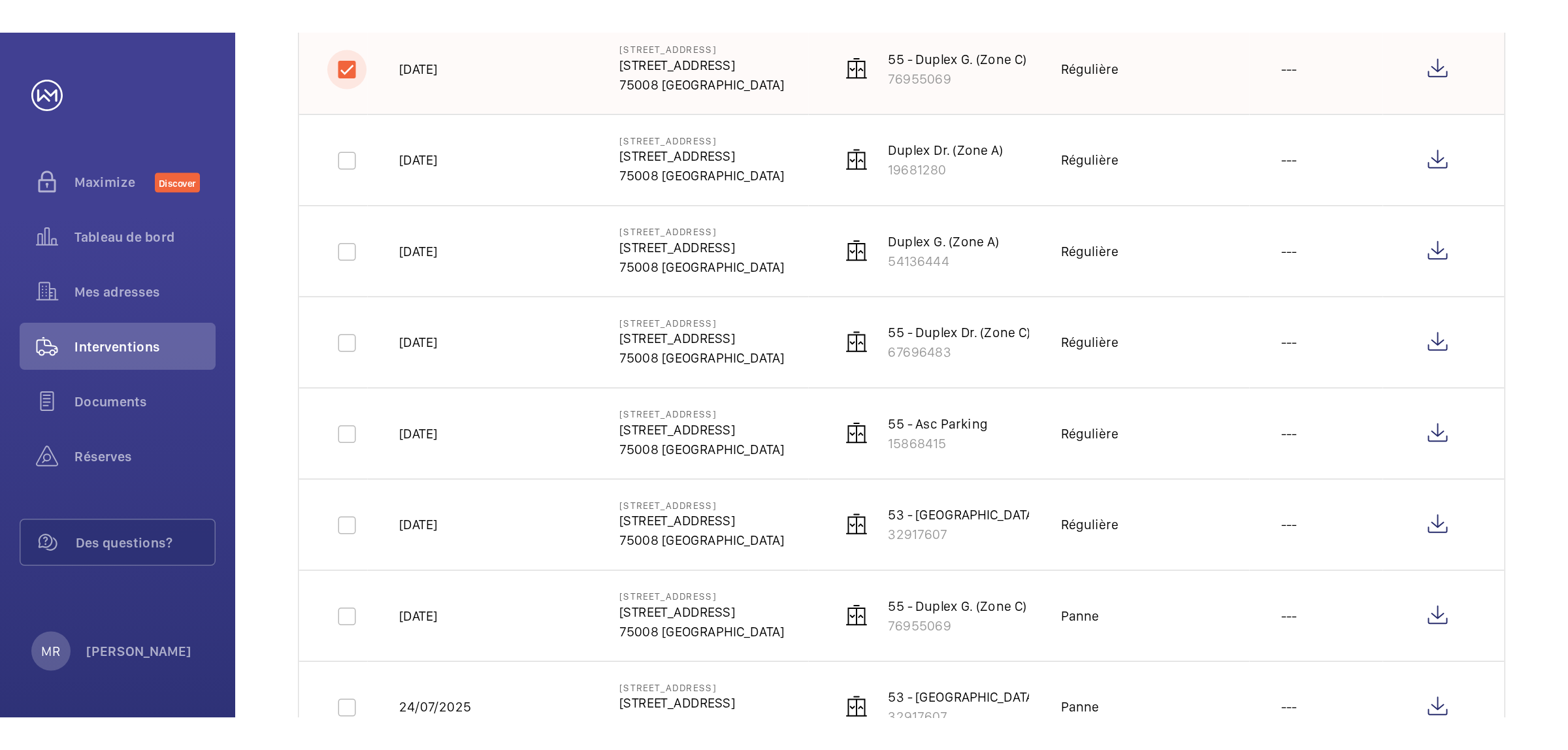
scroll to position [320, 0]
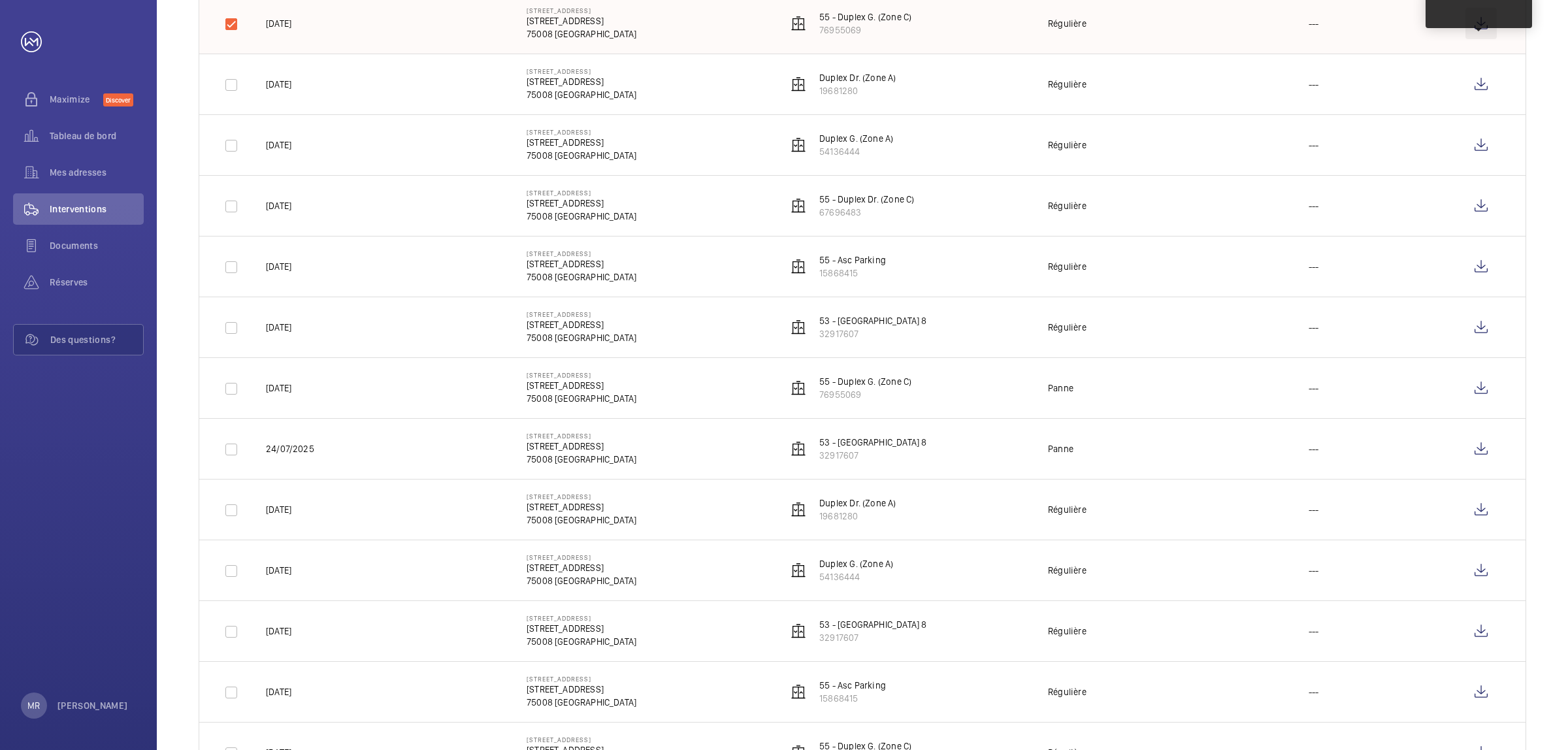
click at [1045, 28] on wm-front-icon-button at bounding box center [1481, 24] width 32 height 32
click at [1045, 86] on wm-front-icon-button at bounding box center [1481, 85] width 32 height 32
click at [1045, 145] on wm-front-icon-button at bounding box center [1481, 145] width 32 height 32
click at [1045, 204] on wm-front-icon-button at bounding box center [1481, 206] width 32 height 32
click at [1045, 270] on wm-front-icon-button at bounding box center [1481, 267] width 32 height 32
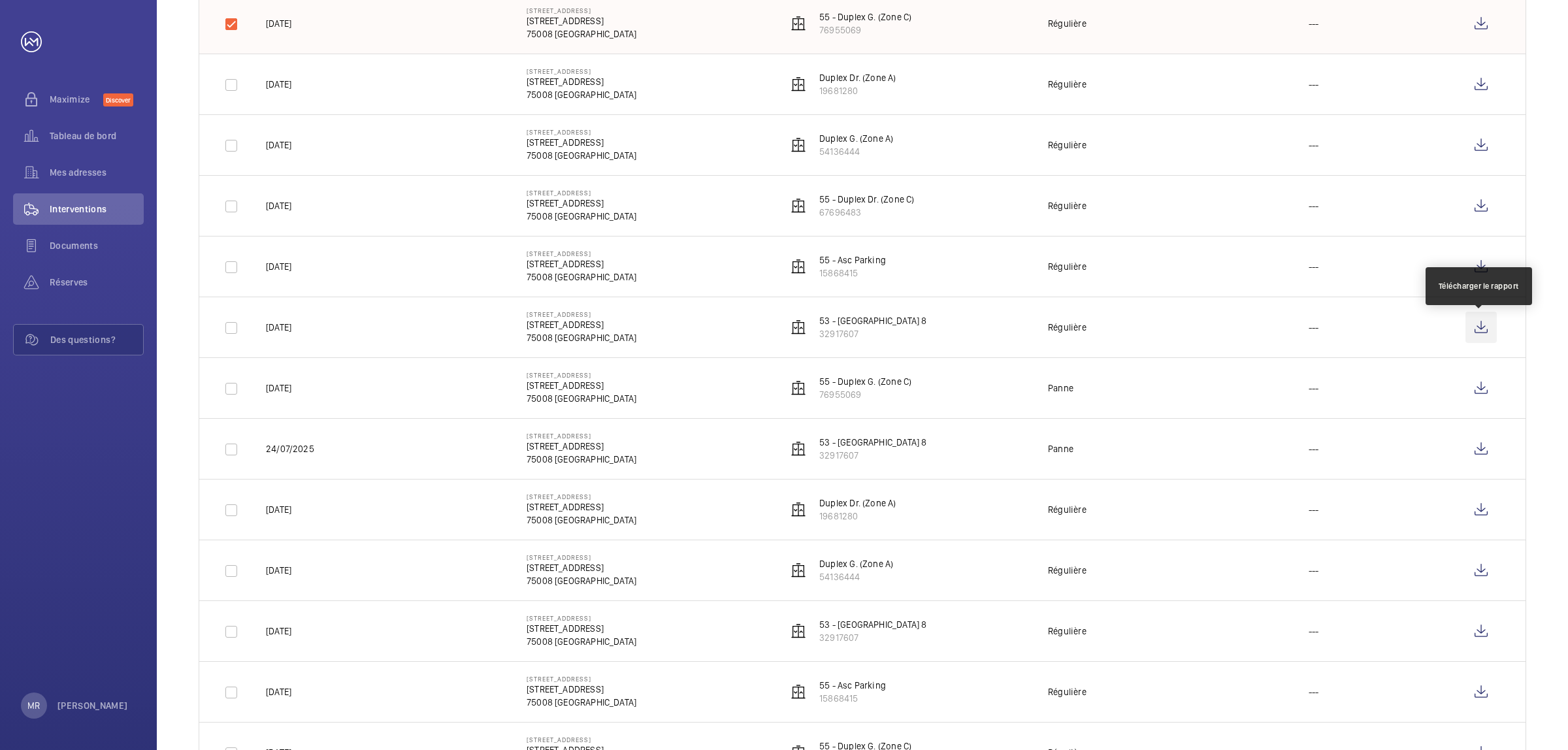
click at [1045, 334] on wm-front-icon-button at bounding box center [1481, 328] width 32 height 32
